Goal: Use online tool/utility: Utilize a website feature to perform a specific function

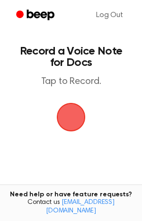
click at [68, 112] on span "button" at bounding box center [71, 117] width 48 height 48
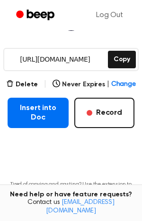
scroll to position [141, 0]
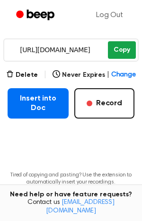
click at [127, 42] on button "Copy" at bounding box center [122, 50] width 28 height 18
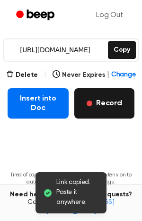
click at [90, 101] on span "button" at bounding box center [90, 104] width 6 height 6
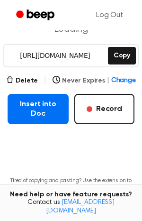
scroll to position [135, 0]
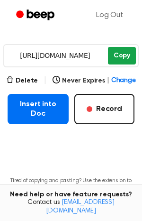
click at [120, 52] on button "Copy" at bounding box center [122, 56] width 28 height 18
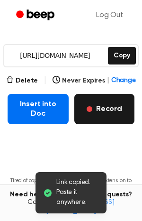
click at [116, 122] on button "Record" at bounding box center [105, 109] width 60 height 30
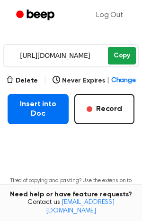
click at [119, 55] on button "Copy" at bounding box center [122, 56] width 28 height 18
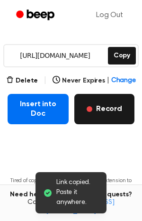
click at [97, 119] on button "Record" at bounding box center [105, 109] width 60 height 30
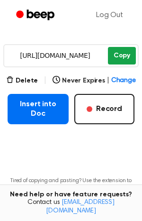
click at [124, 56] on button "Copy" at bounding box center [122, 56] width 28 height 18
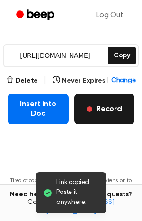
click at [112, 110] on button "Record" at bounding box center [105, 109] width 60 height 30
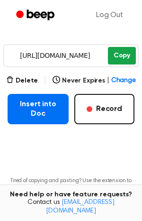
click at [110, 52] on button "Copy" at bounding box center [122, 56] width 28 height 18
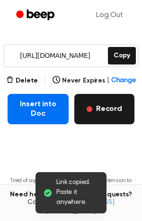
click at [107, 106] on button "Record" at bounding box center [105, 109] width 60 height 30
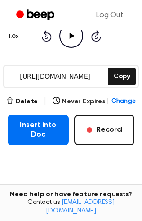
scroll to position [138, 0]
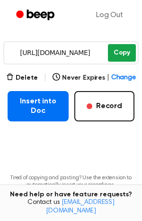
click at [120, 53] on button "Copy" at bounding box center [122, 53] width 28 height 18
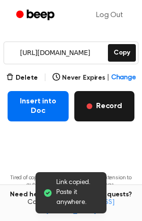
click at [124, 101] on button "Record" at bounding box center [105, 106] width 60 height 30
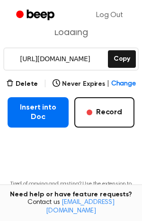
scroll to position [132, 0]
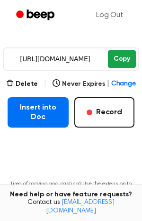
click at [122, 56] on button "Copy" at bounding box center [122, 59] width 28 height 18
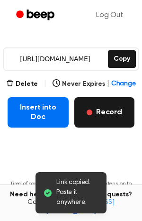
click at [126, 119] on button "Record" at bounding box center [105, 112] width 60 height 30
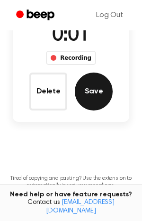
scroll to position [86, 0]
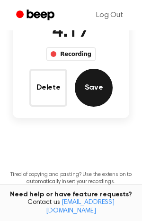
click at [94, 76] on button "Save" at bounding box center [94, 88] width 38 height 38
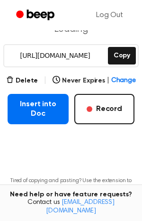
scroll to position [135, 0]
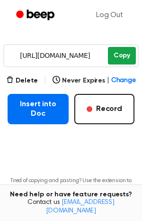
click at [122, 57] on button "Copy" at bounding box center [122, 56] width 28 height 18
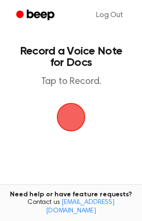
click at [84, 112] on span "button" at bounding box center [71, 117] width 27 height 27
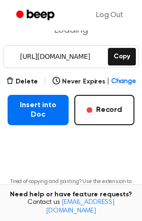
scroll to position [134, 0]
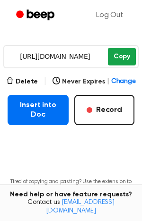
click at [120, 59] on button "Copy" at bounding box center [122, 57] width 28 height 18
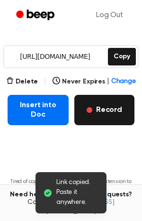
click at [96, 104] on button "Record" at bounding box center [105, 110] width 60 height 30
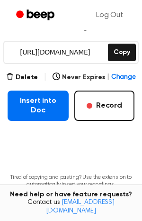
scroll to position [139, 0]
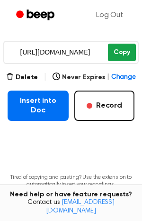
click at [127, 55] on button "Copy" at bounding box center [122, 53] width 28 height 18
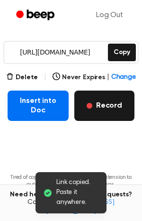
click at [106, 108] on button "Record" at bounding box center [105, 106] width 60 height 30
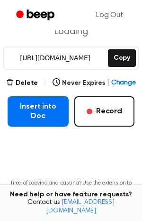
scroll to position [133, 0]
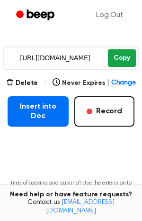
click at [120, 61] on button "Copy" at bounding box center [122, 58] width 28 height 18
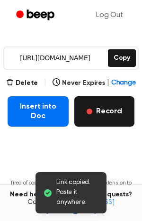
click at [111, 117] on button "Record" at bounding box center [105, 111] width 60 height 30
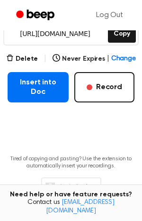
scroll to position [145, 0]
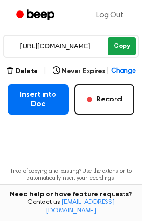
click at [125, 45] on button "Copy" at bounding box center [122, 46] width 28 height 18
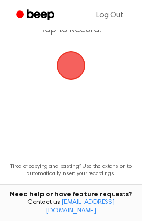
scroll to position [53, 0]
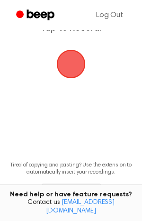
click at [75, 54] on span "button" at bounding box center [71, 64] width 27 height 27
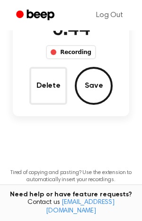
scroll to position [87, 0]
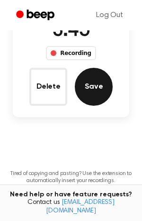
click at [100, 93] on button "Save" at bounding box center [94, 87] width 38 height 38
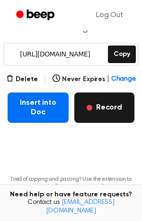
scroll to position [144, 0]
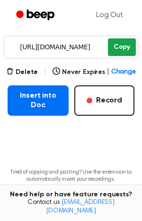
click at [123, 44] on button "Copy" at bounding box center [122, 47] width 28 height 18
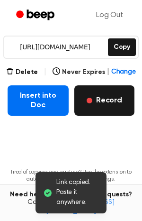
click at [106, 101] on button "Record" at bounding box center [105, 100] width 60 height 30
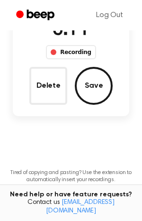
scroll to position [94, 0]
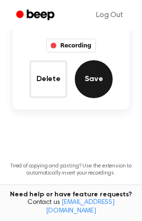
click at [91, 76] on button "Save" at bounding box center [94, 79] width 38 height 38
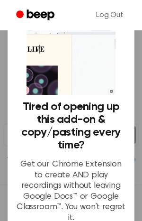
scroll to position [109, 0]
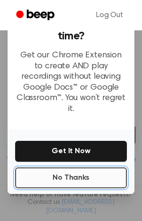
click at [100, 174] on button "No Thanks" at bounding box center [71, 178] width 112 height 21
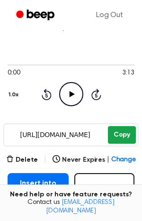
click at [113, 136] on button "Copy" at bounding box center [122, 135] width 28 height 18
